Goal: Task Accomplishment & Management: Use online tool/utility

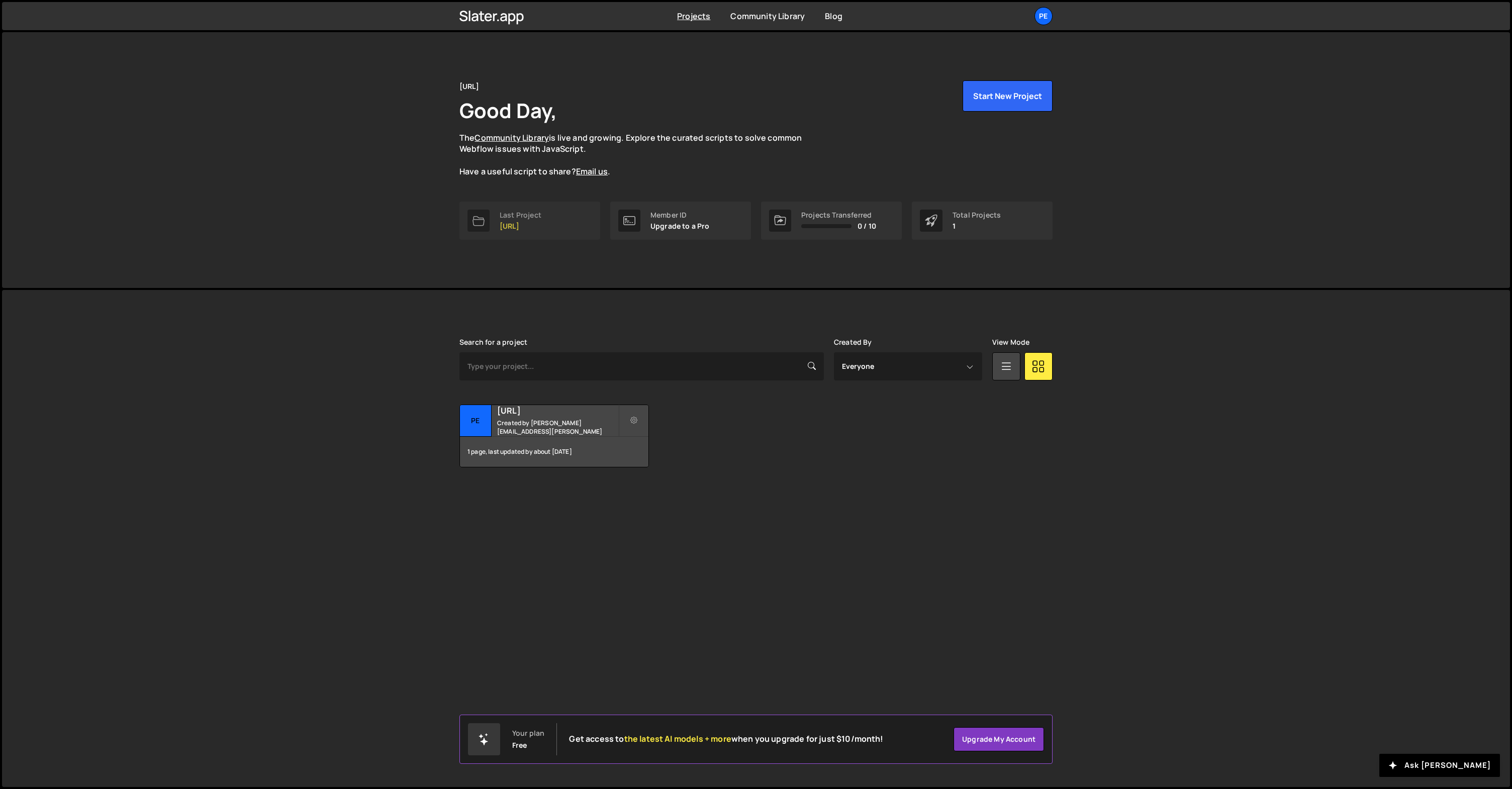
click at [507, 217] on div "Last Project" at bounding box center [520, 215] width 42 height 8
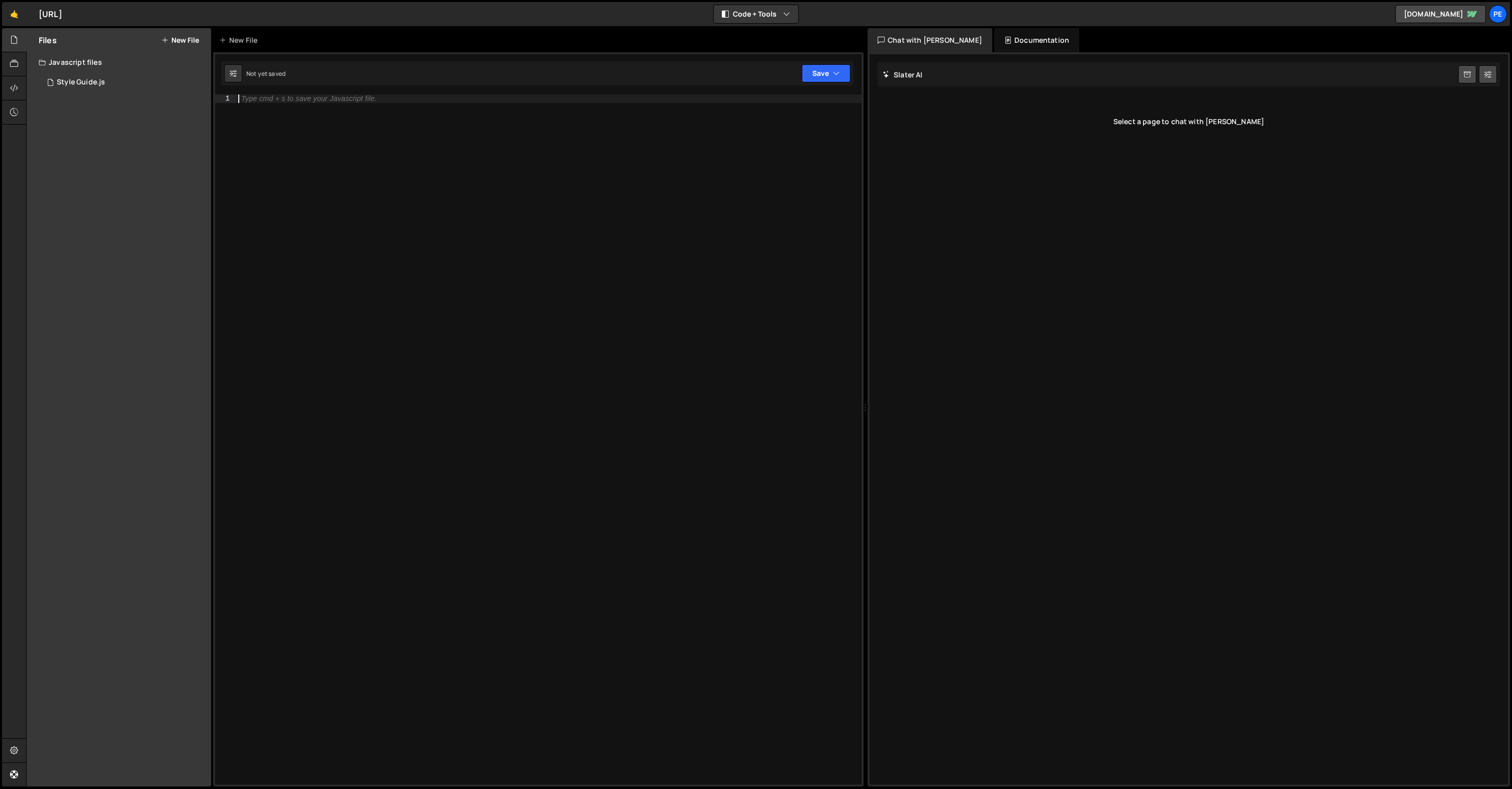
click at [415, 269] on div "Type cmd + s to save your Javascript file." at bounding box center [548, 448] width 625 height 706
click at [1503, 18] on div "Pe" at bounding box center [1498, 14] width 18 height 18
click at [1409, 56] on link "Your Teams" at bounding box center [1444, 57] width 124 height 18
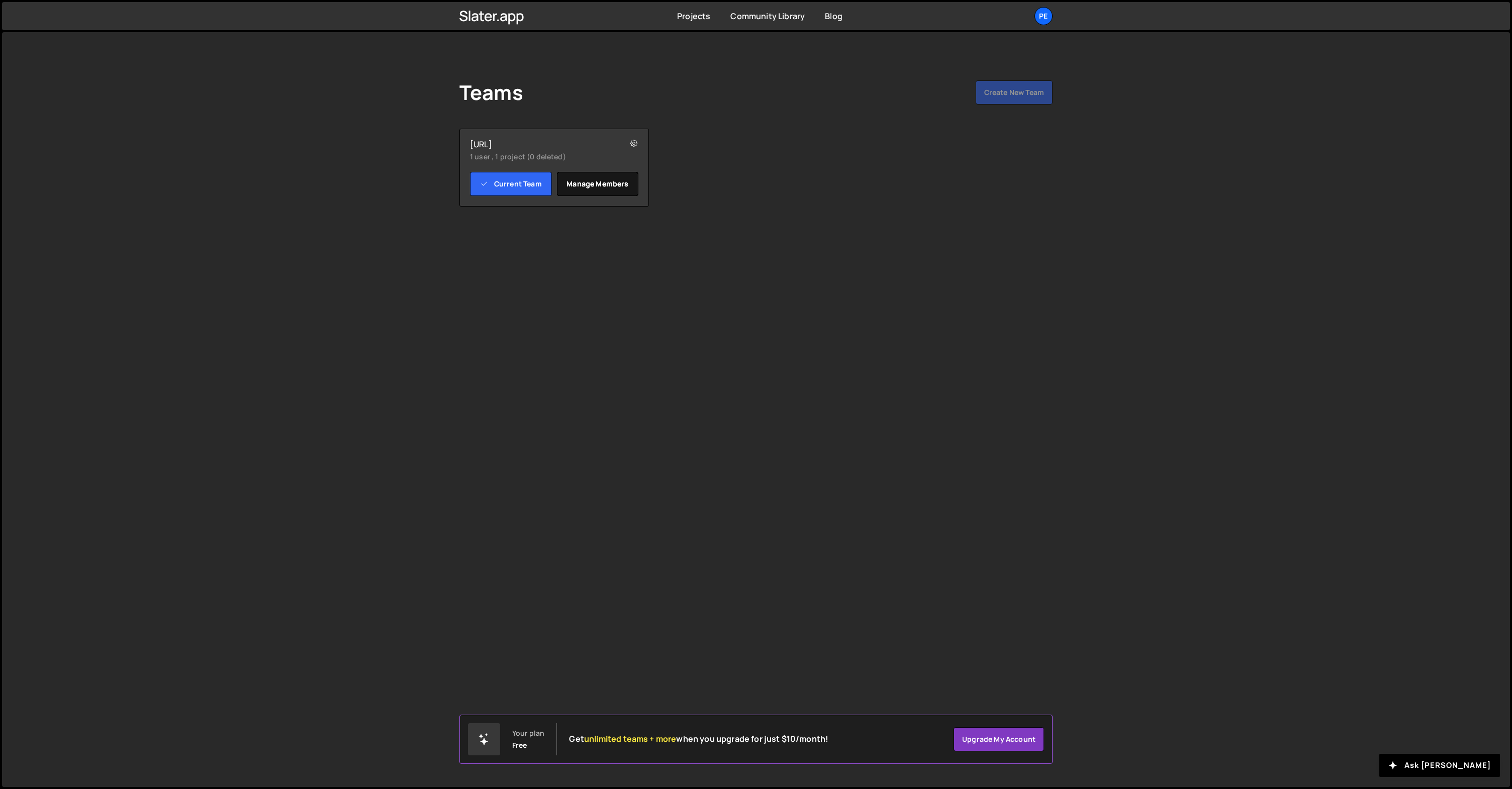
click at [615, 188] on link "Manage members" at bounding box center [598, 184] width 82 height 24
click at [825, 320] on div "People.ai alex.sokolovskiy@people.ai Admin Remove alex.sokolovskiy@people.ai fr…" at bounding box center [755, 409] width 1508 height 754
click at [505, 190] on link "Current Team" at bounding box center [511, 184] width 82 height 24
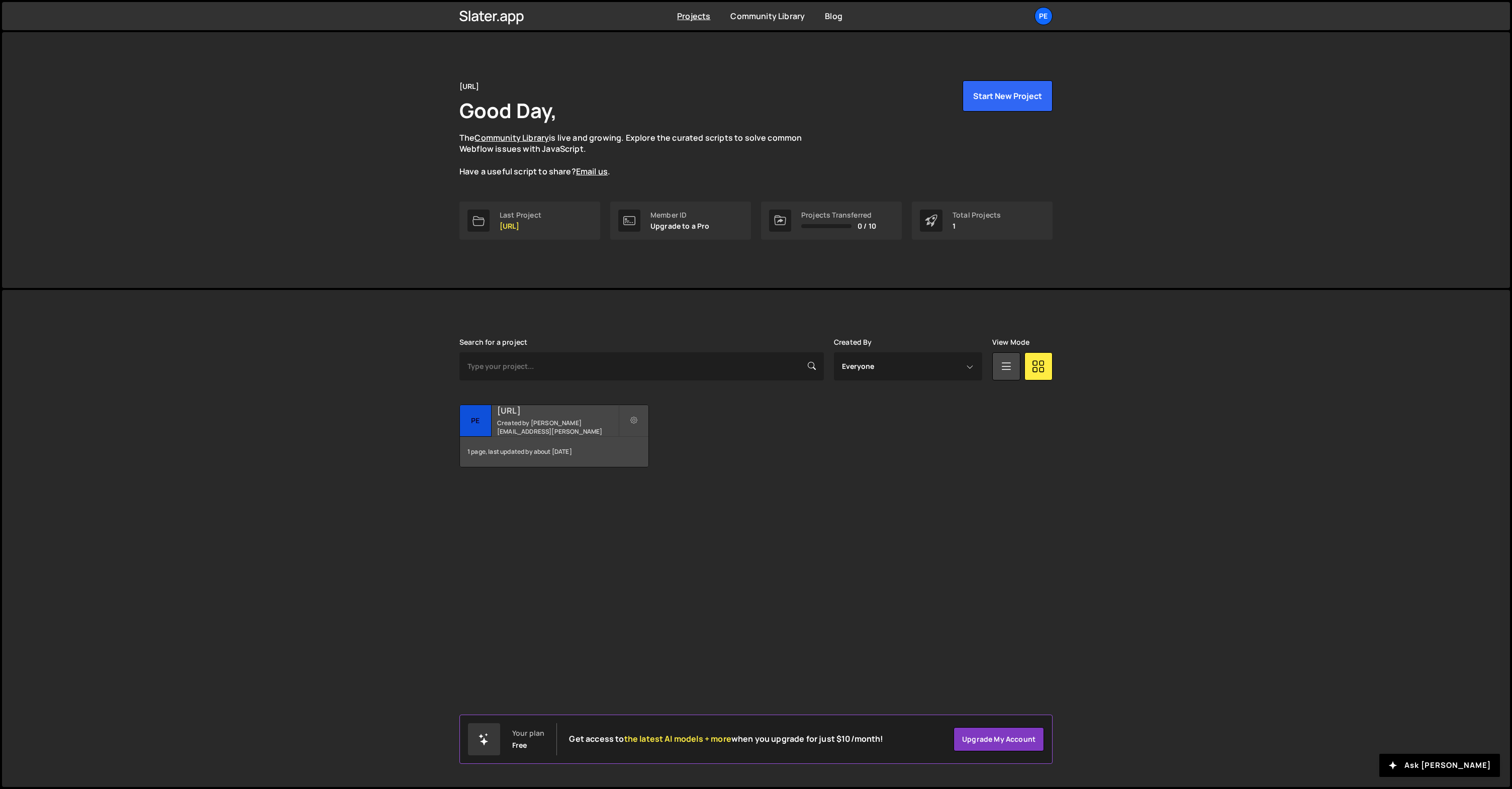
click at [558, 411] on h2 "[URL]" at bounding box center [558, 410] width 121 height 11
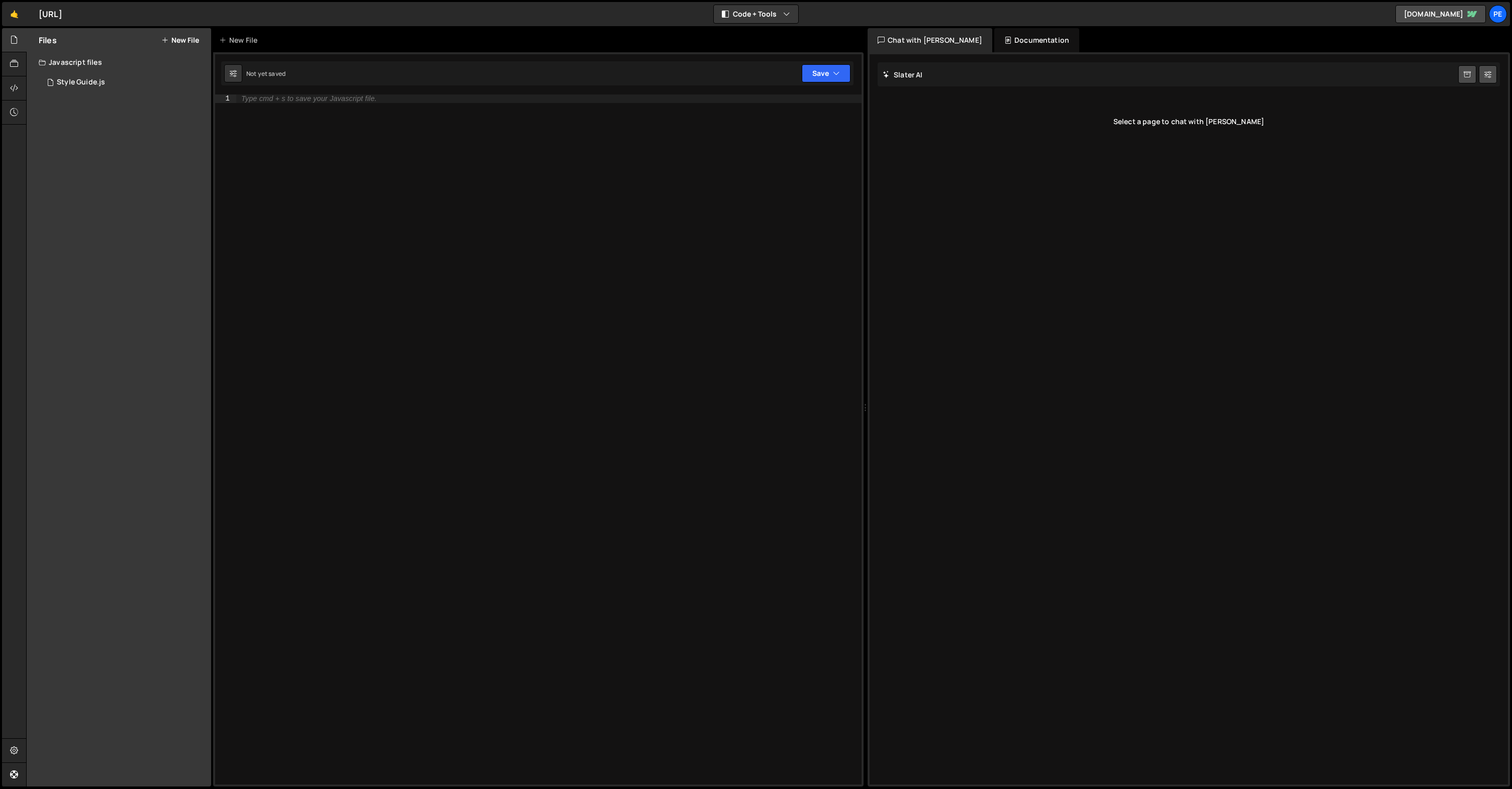
click at [439, 189] on div "Type cmd + s to save your Javascript file." at bounding box center [548, 448] width 625 height 706
type textarea "gdfgdgd"
type textarea "function fgds fs f"
click at [485, 279] on div "Type cmd + s to save your Javascript file." at bounding box center [548, 448] width 625 height 706
click at [13, 89] on icon at bounding box center [14, 87] width 8 height 11
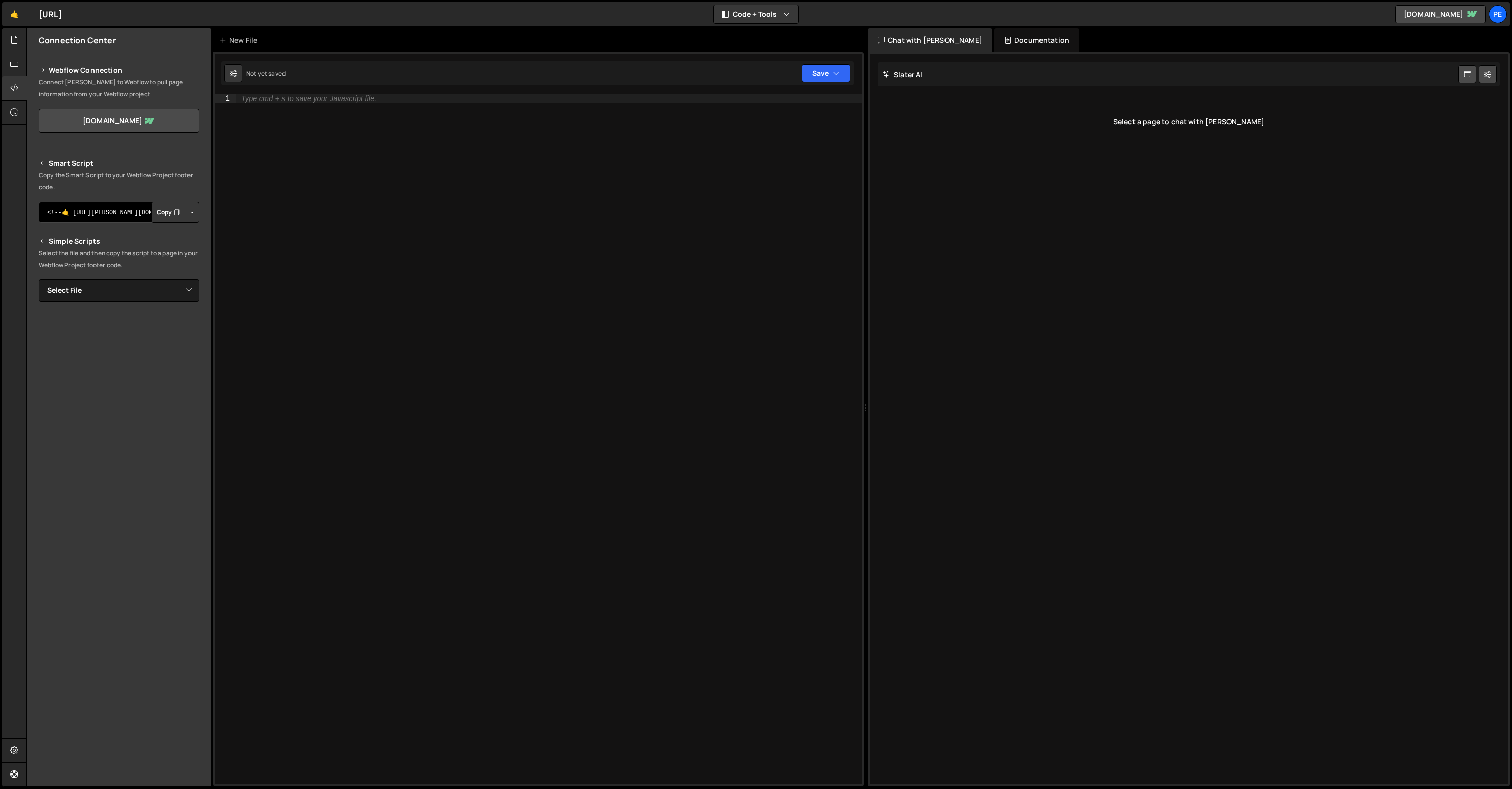
click at [116, 208] on textarea "<!--🤙 [URL][PERSON_NAME][DOMAIN_NAME]> <script>document.addEventListener("DOMCo…" at bounding box center [119, 212] width 160 height 21
click at [395, 258] on div "Type cmd + s to save your Javascript file." at bounding box center [548, 448] width 625 height 706
click at [732, 206] on div "Type cmd + s to save your Javascript file." at bounding box center [548, 448] width 625 height 706
click at [9, 59] on div at bounding box center [14, 64] width 25 height 24
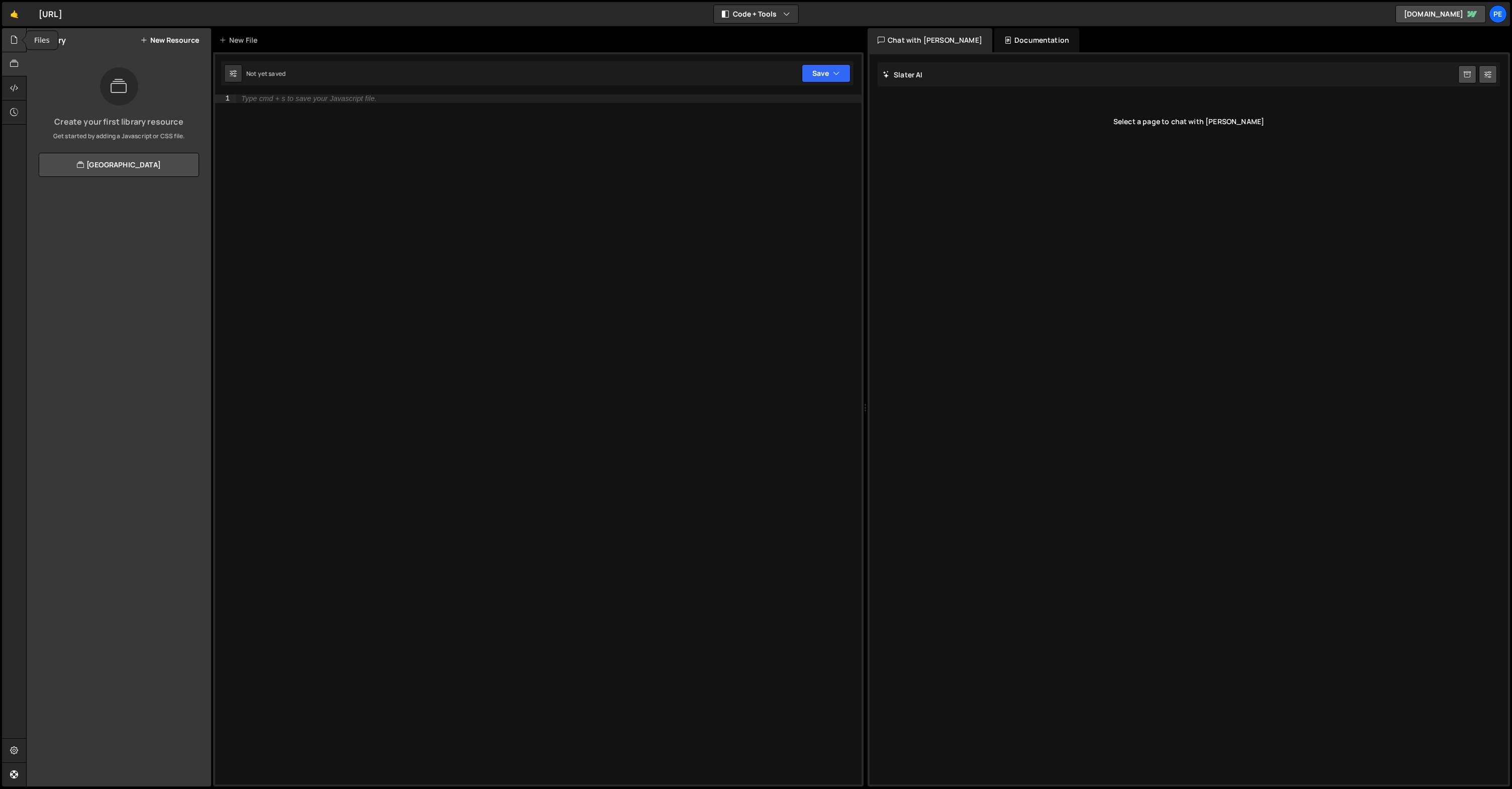
click at [17, 31] on div at bounding box center [14, 40] width 25 height 24
click at [16, 107] on icon at bounding box center [14, 112] width 8 height 11
click at [16, 92] on icon at bounding box center [14, 87] width 8 height 11
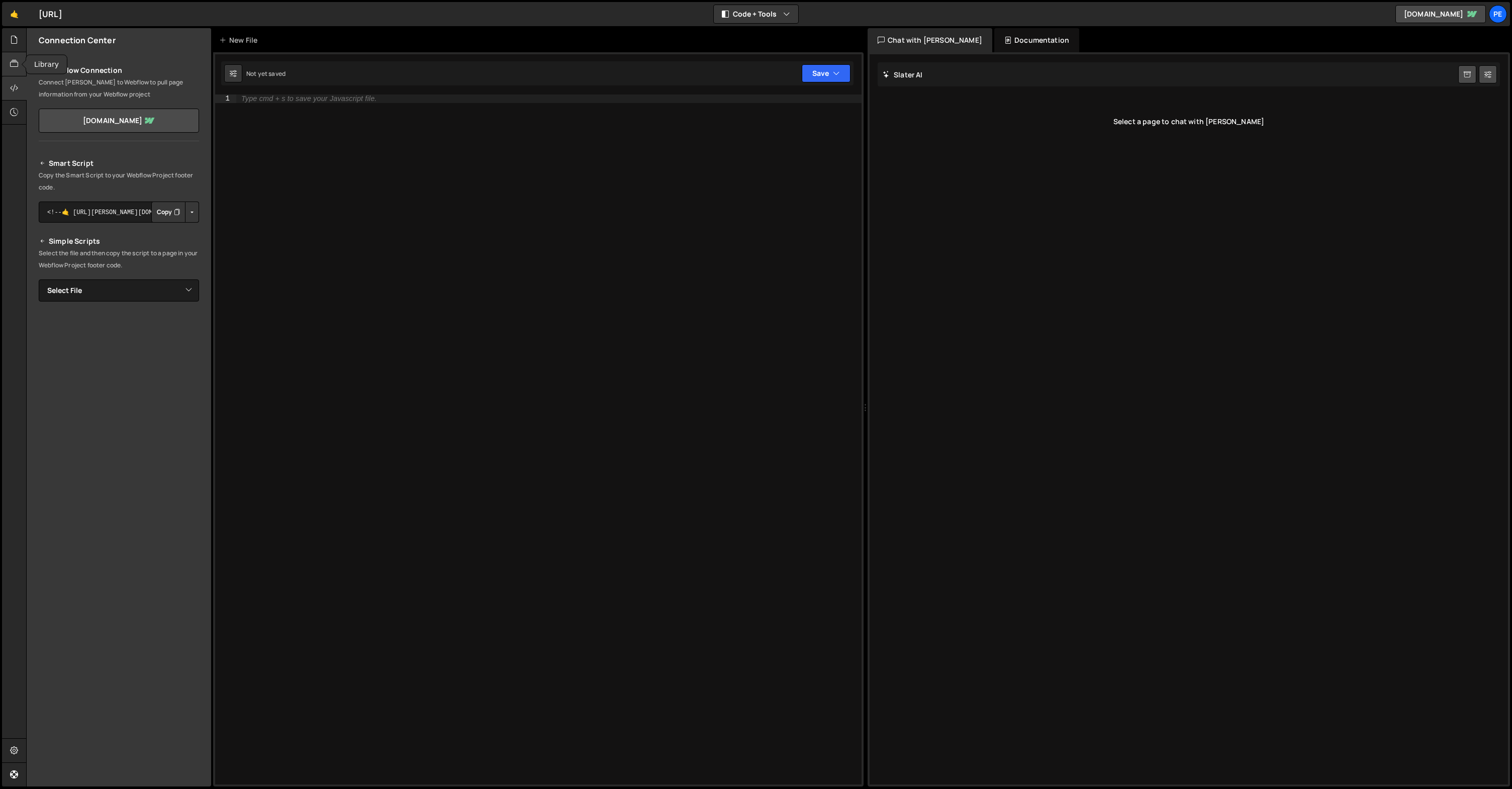
click at [10, 56] on div at bounding box center [14, 64] width 25 height 24
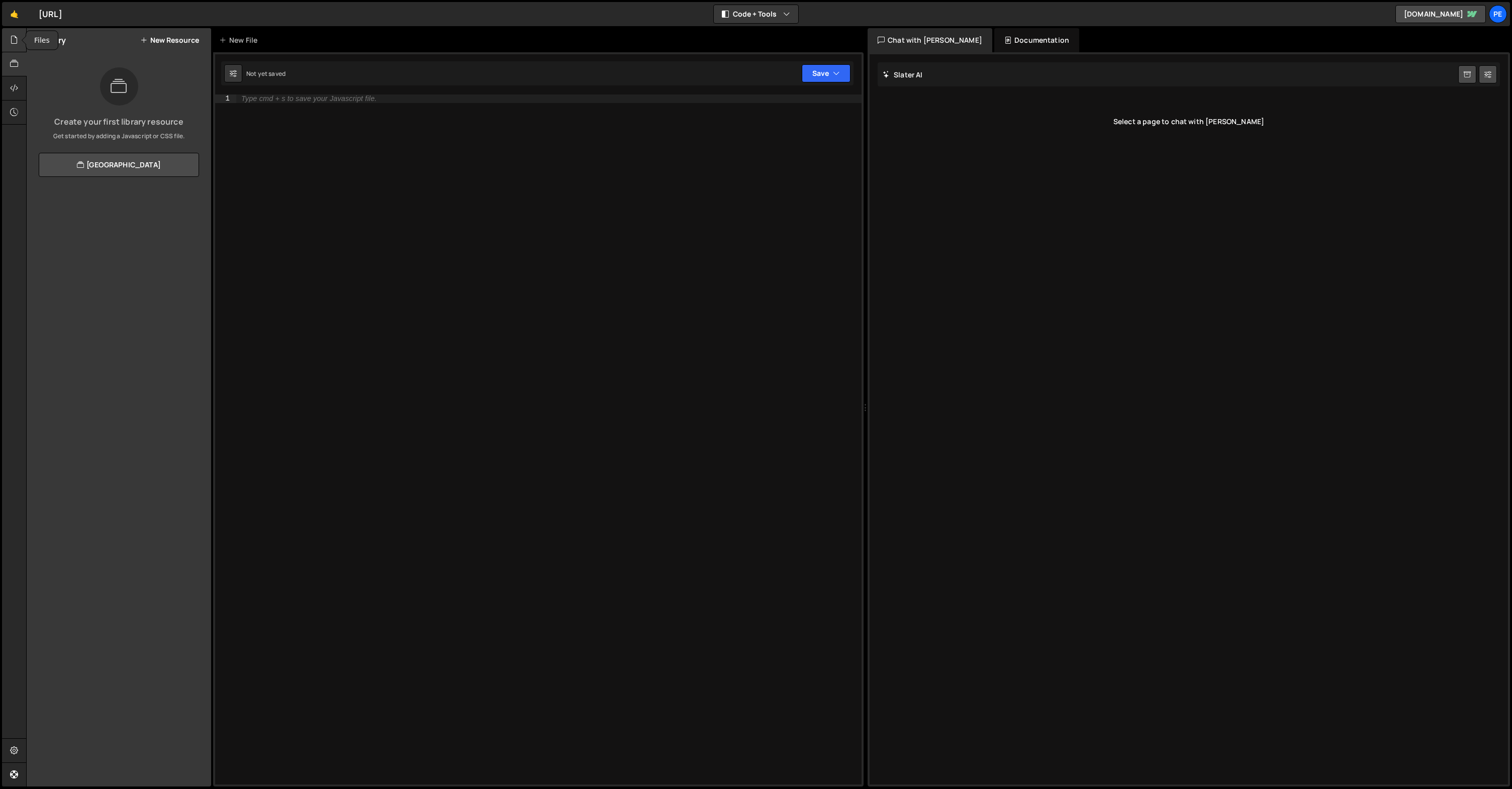
click at [15, 38] on icon at bounding box center [14, 39] width 8 height 11
click at [96, 77] on div "0 Style Guide.js 0" at bounding box center [125, 82] width 173 height 20
